Goal: Task Accomplishment & Management: Manage account settings

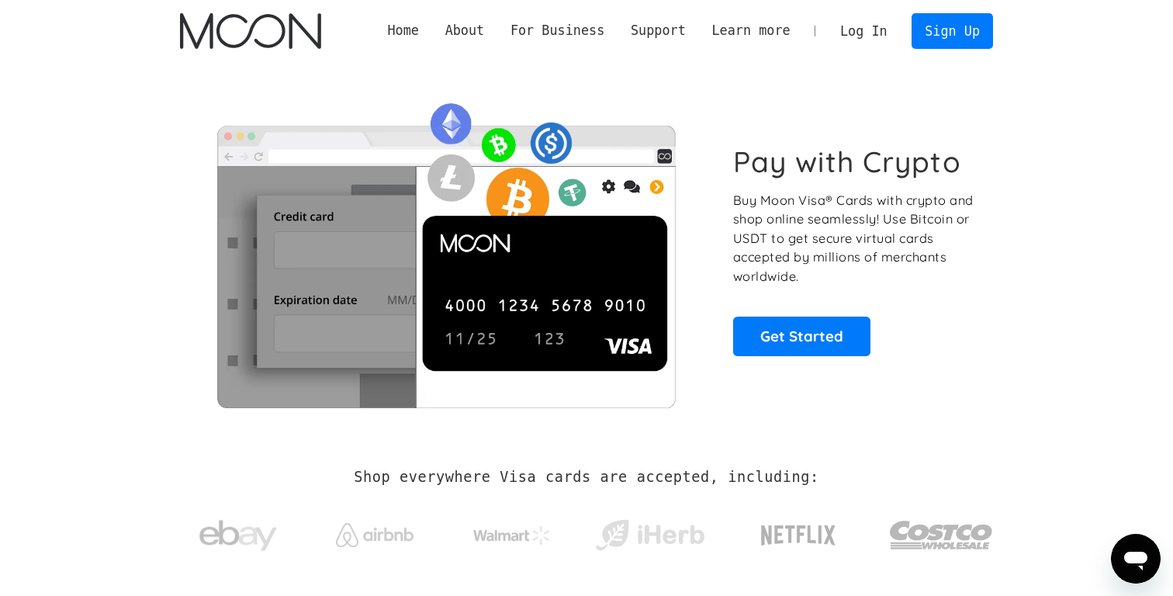
click at [863, 33] on link "Log In" at bounding box center [863, 31] width 73 height 34
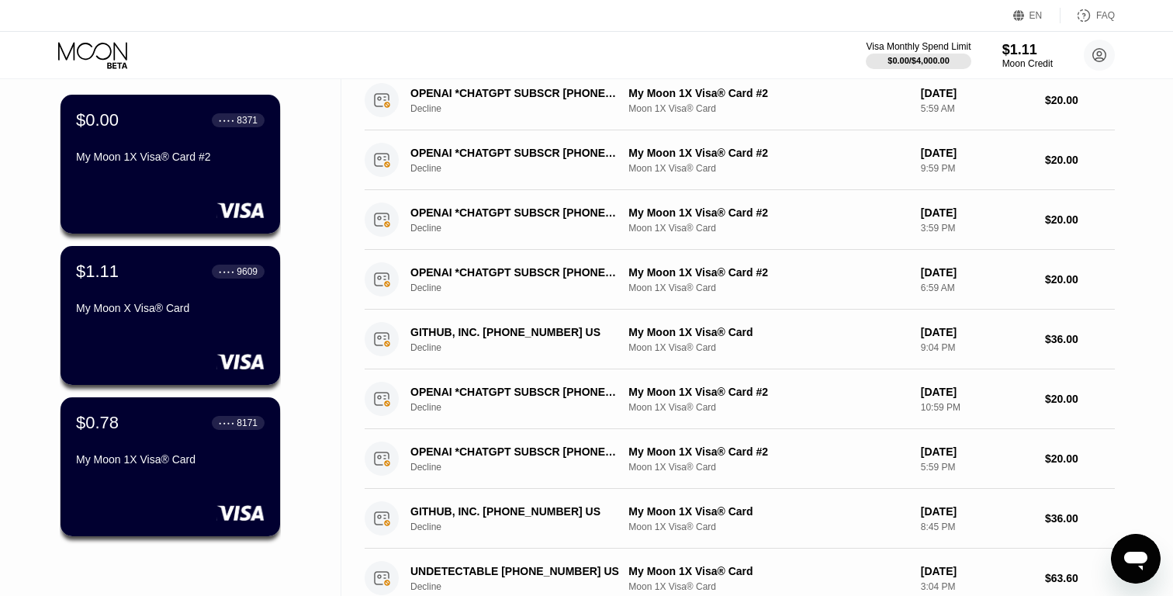
scroll to position [114, 0]
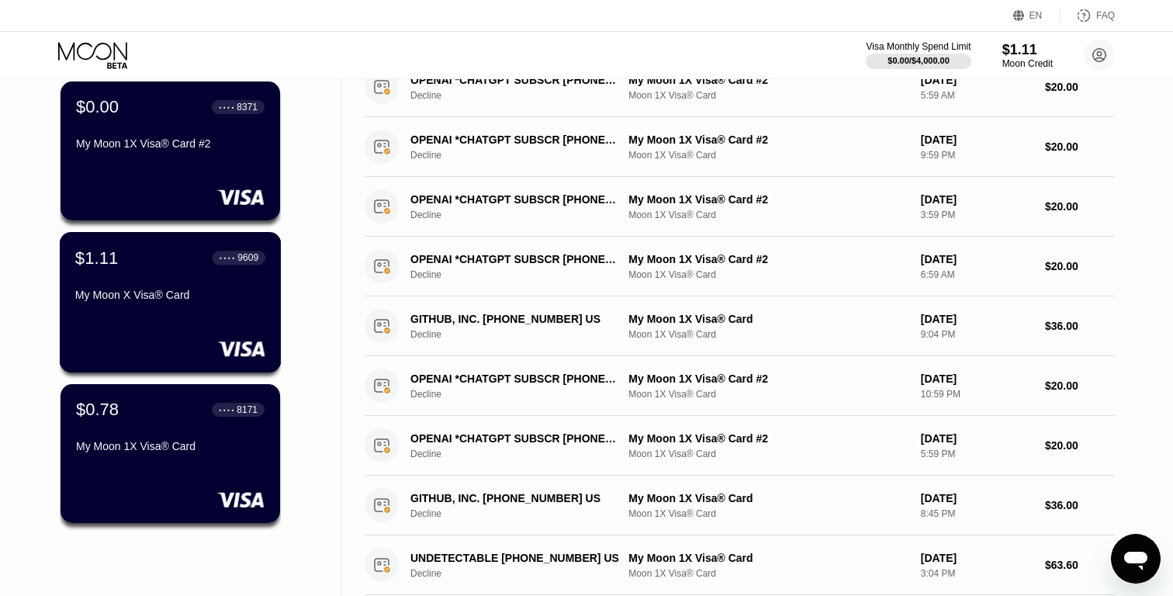
click at [147, 324] on div "$1.11 ● ● ● ● 9609 My Moon X Visa® Card" at bounding box center [171, 302] width 222 height 140
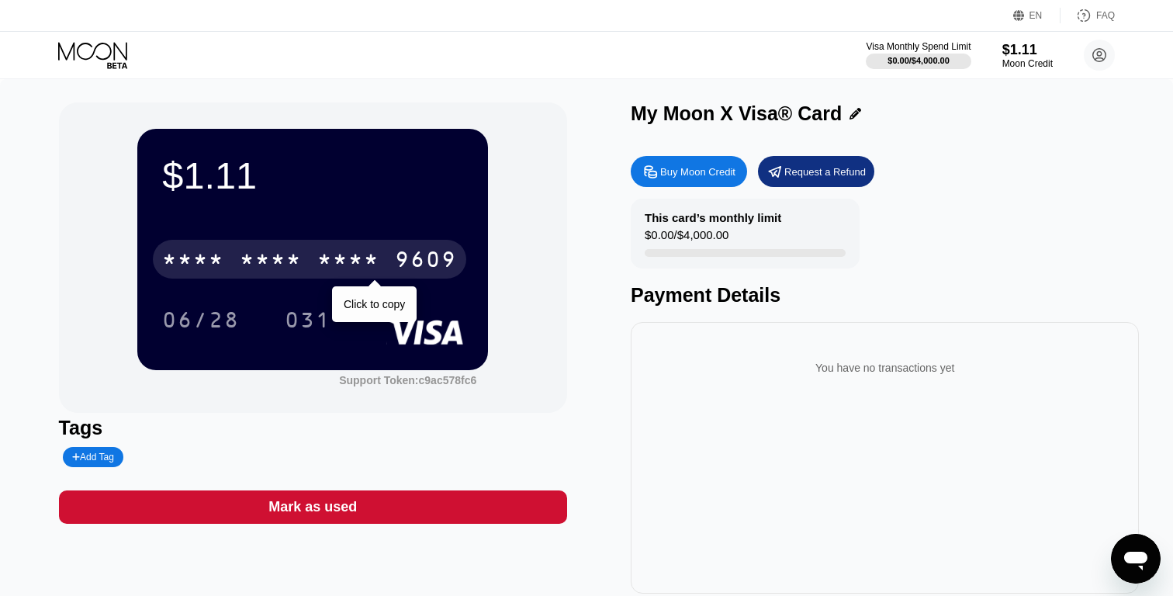
click at [320, 260] on div "* * * *" at bounding box center [348, 261] width 62 height 25
drag, startPoint x: 320, startPoint y: 260, endPoint x: 437, endPoint y: 309, distance: 127.2
click at [323, 260] on div "2527" at bounding box center [348, 261] width 62 height 25
